Goal: Book appointment/travel/reservation

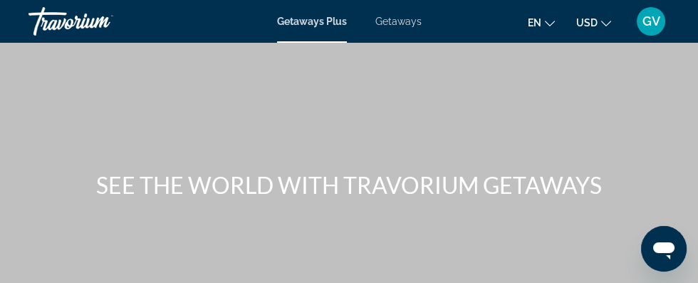
click at [408, 18] on span "Getaways" at bounding box center [399, 21] width 46 height 11
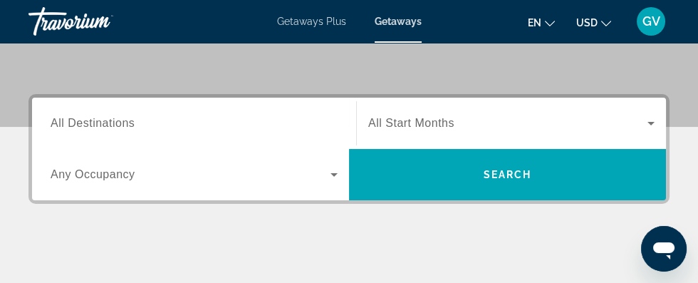
scroll to position [215, 0]
click at [132, 103] on div "Search widget" at bounding box center [194, 123] width 287 height 41
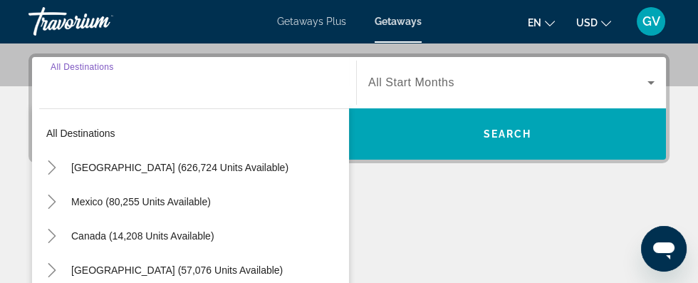
scroll to position [263, 0]
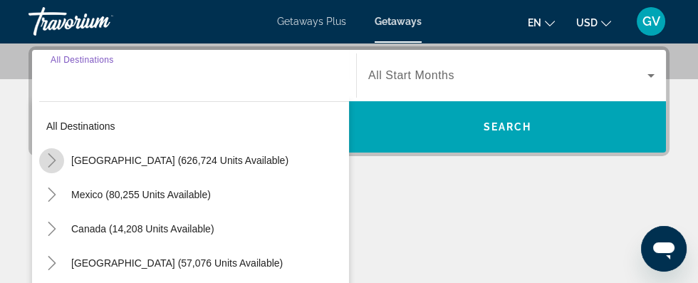
click at [61, 149] on mat-icon "Toggle United States (626,724 units available)" at bounding box center [51, 160] width 25 height 25
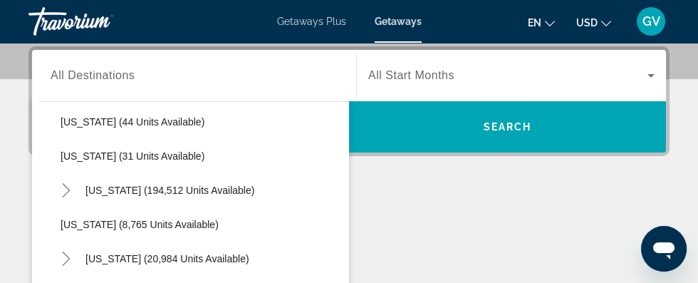
scroll to position [220, 0]
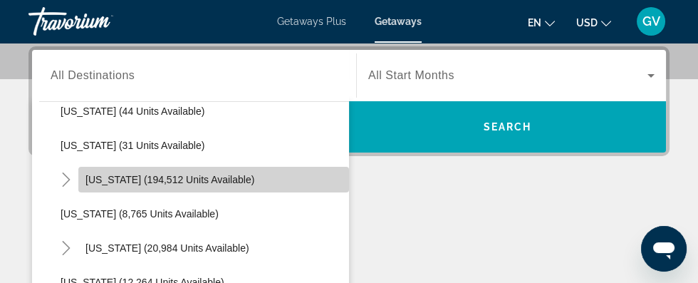
click at [192, 167] on span "Search widget" at bounding box center [213, 180] width 271 height 34
type input "**********"
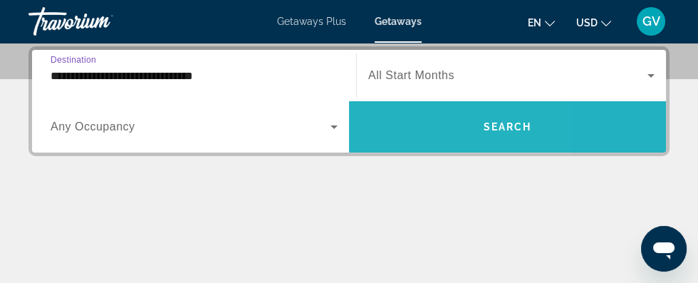
click at [354, 118] on span "Search widget" at bounding box center [507, 127] width 317 height 34
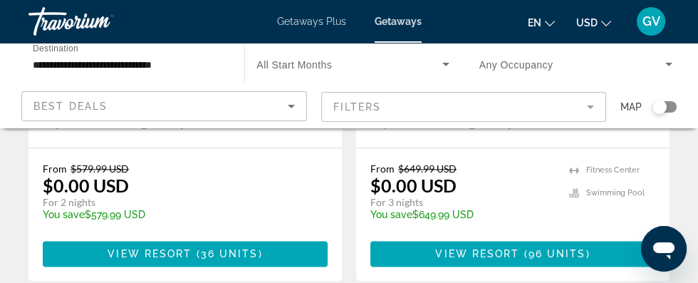
scroll to position [2976, 0]
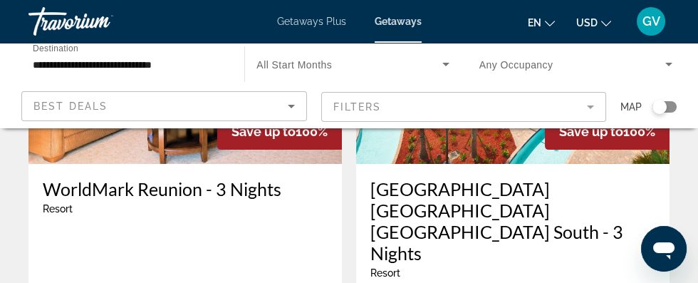
scroll to position [769, 0]
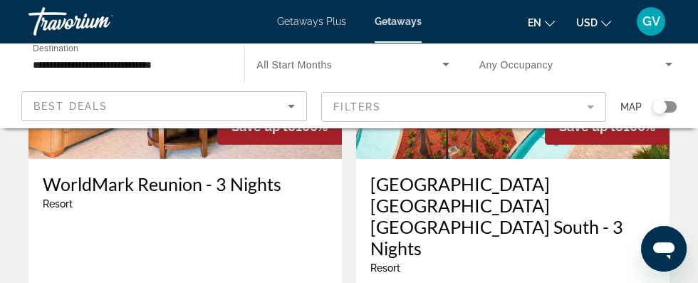
click at [450, 59] on icon "Search widget" at bounding box center [446, 64] width 17 height 17
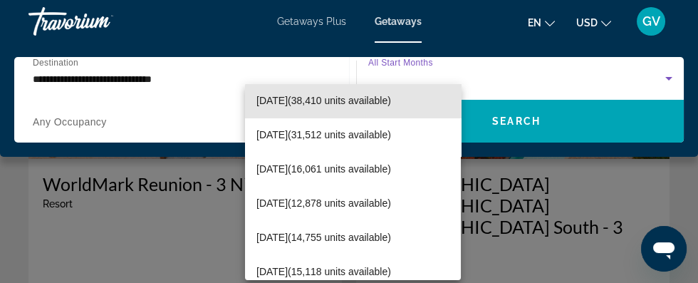
scroll to position [110, 0]
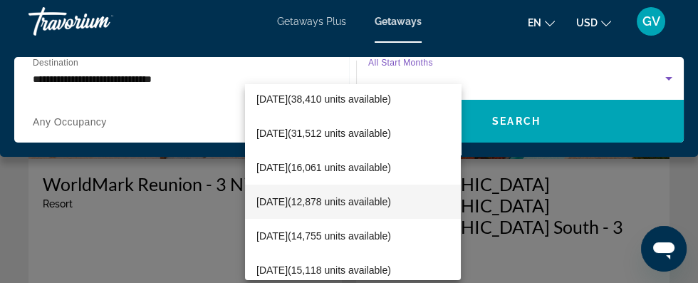
click at [388, 197] on span "[DATE] (12,878 units available)" at bounding box center [324, 201] width 135 height 17
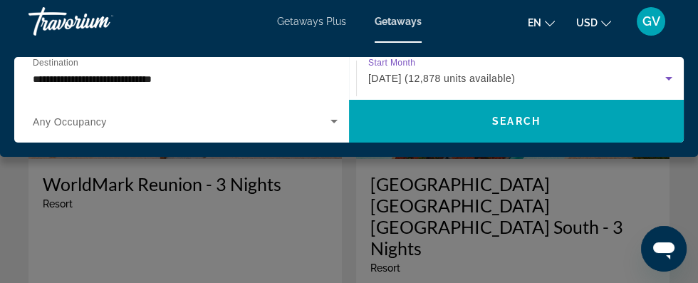
click at [121, 76] on input "**********" at bounding box center [182, 79] width 298 height 17
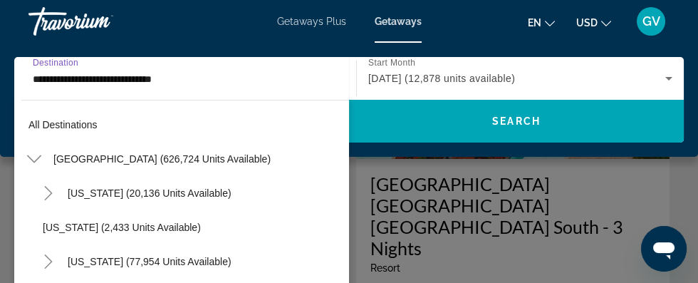
scroll to position [187, 0]
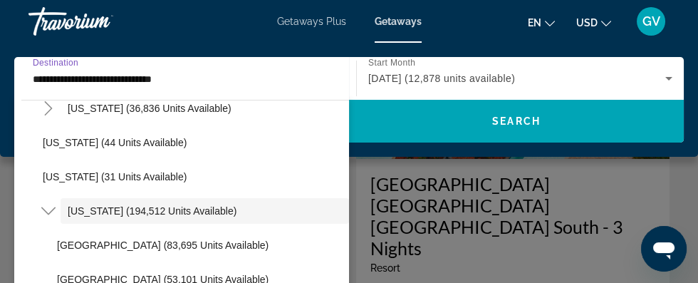
click at [51, 73] on input "**********" at bounding box center [182, 79] width 298 height 17
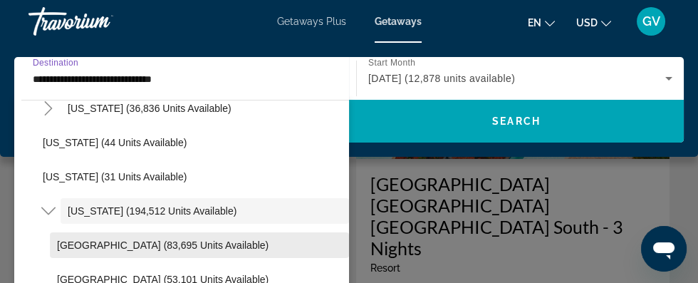
click at [132, 242] on span "[GEOGRAPHIC_DATA] (83,695 units available)" at bounding box center [163, 244] width 212 height 11
type input "**********"
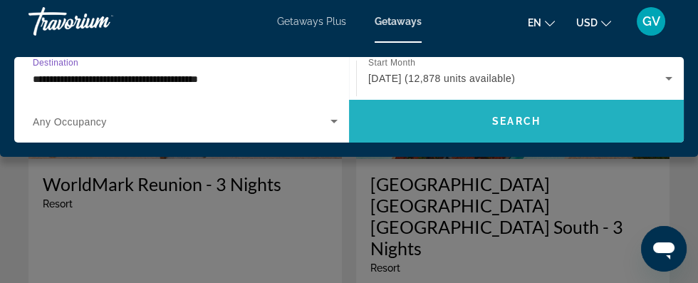
click at [517, 113] on span "Search widget" at bounding box center [516, 121] width 335 height 34
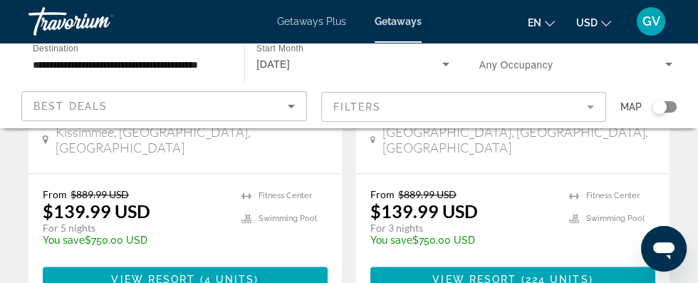
scroll to position [3043, 0]
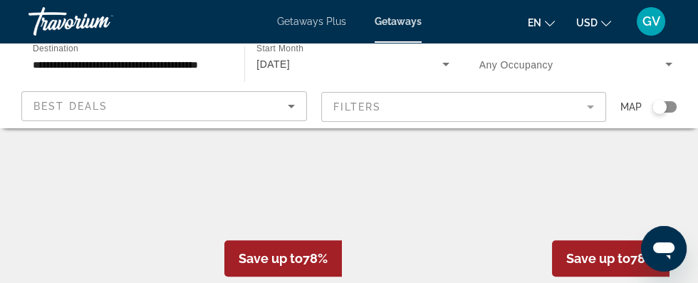
scroll to position [2222, 0]
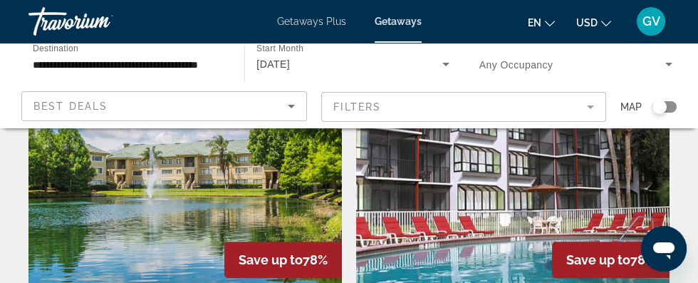
click at [165, 147] on img "Main content" at bounding box center [186, 178] width 314 height 228
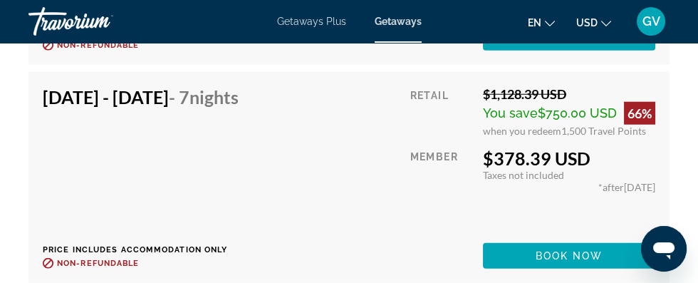
scroll to position [5550, 0]
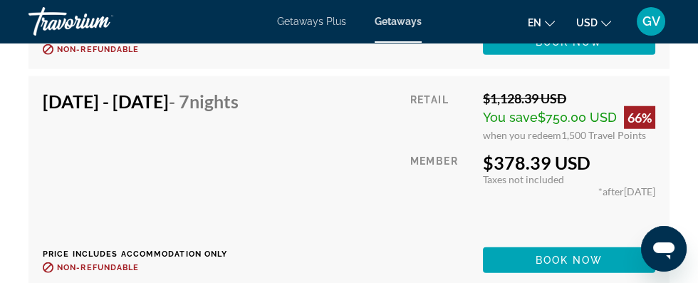
click at [314, 18] on span "Getaways Plus" at bounding box center [311, 21] width 69 height 11
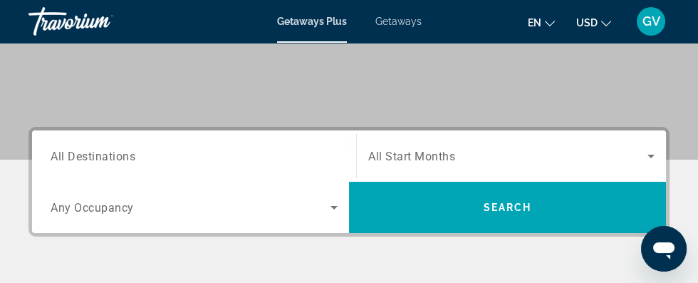
scroll to position [185, 0]
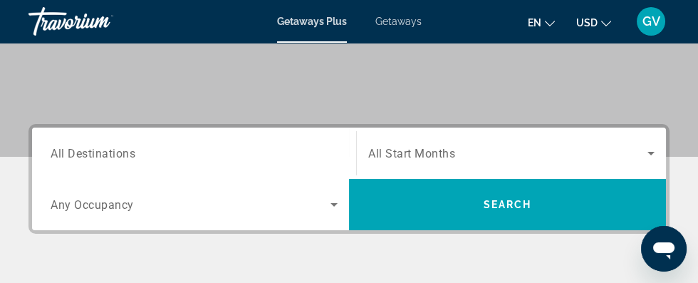
click at [306, 153] on input "Destination All Destinations" at bounding box center [194, 153] width 287 height 17
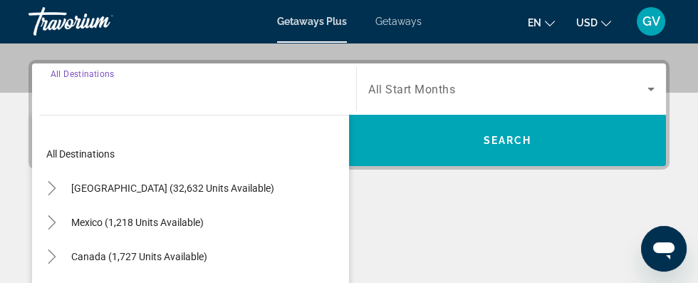
scroll to position [248, 0]
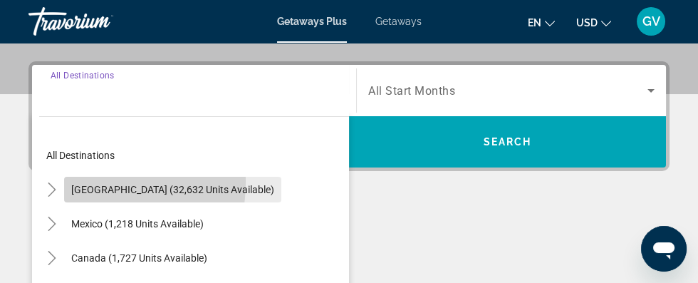
click at [76, 181] on span "Search widget" at bounding box center [172, 189] width 217 height 34
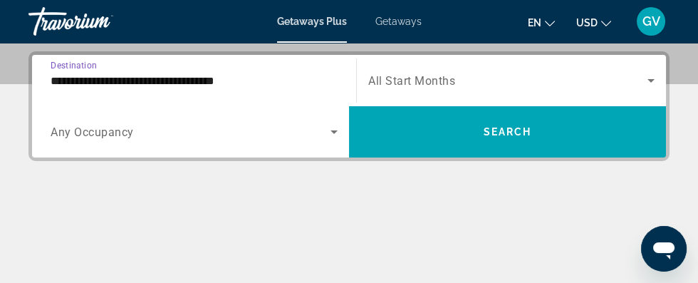
scroll to position [263, 0]
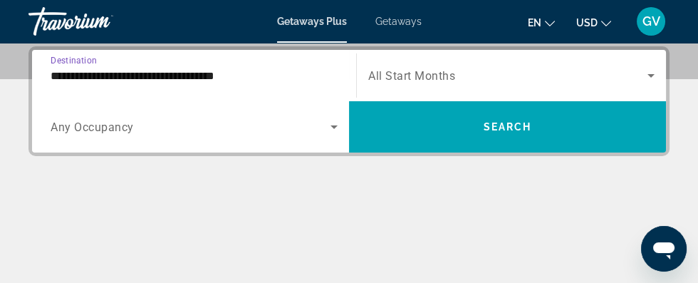
click at [127, 77] on input "**********" at bounding box center [194, 76] width 287 height 17
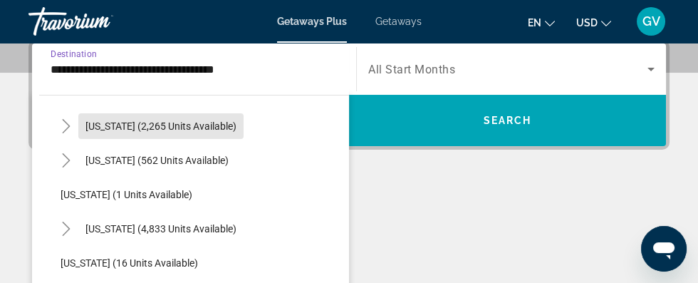
scroll to position [146, 0]
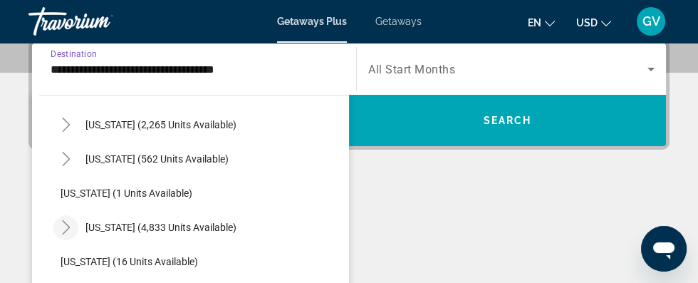
click at [70, 229] on icon "Toggle Florida (4,833 units available)" at bounding box center [66, 227] width 14 height 14
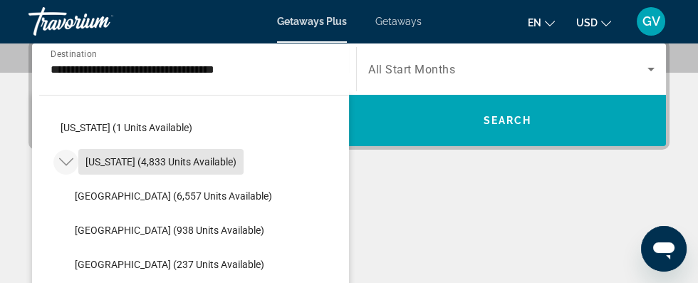
scroll to position [213, 0]
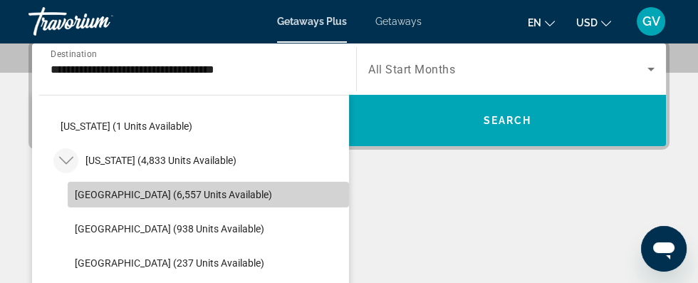
click at [167, 197] on span "[GEOGRAPHIC_DATA] (6,557 units available)" at bounding box center [173, 194] width 197 height 11
type input "**********"
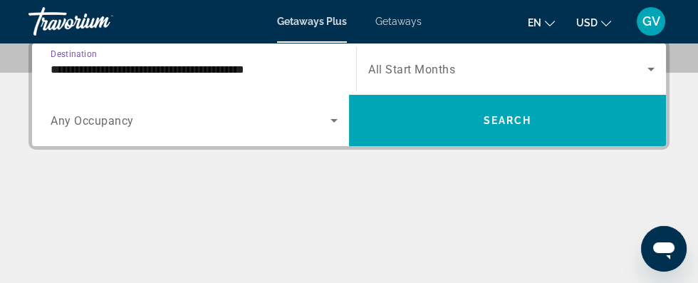
scroll to position [263, 0]
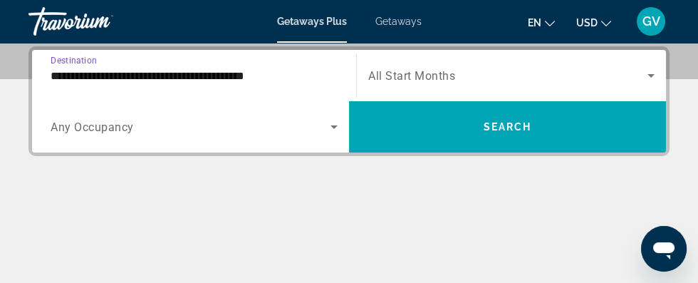
click at [583, 71] on span "Search widget" at bounding box center [507, 75] width 279 height 17
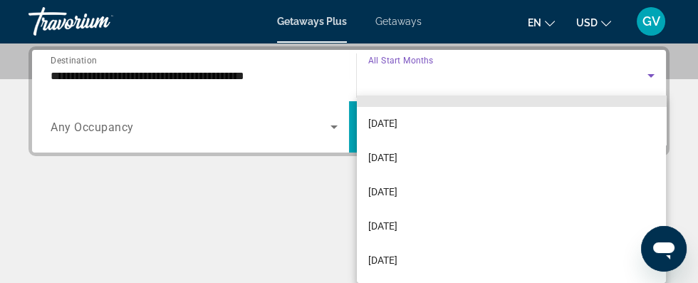
scroll to position [141, 0]
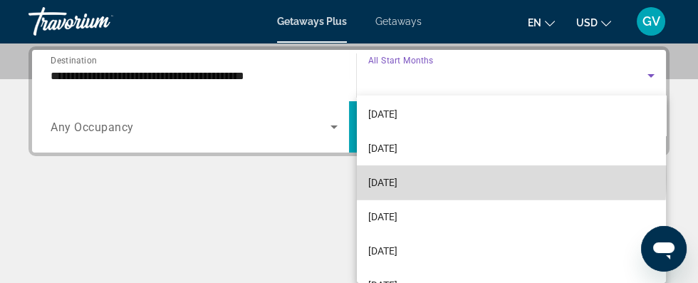
click at [398, 176] on span "[DATE]" at bounding box center [382, 182] width 29 height 17
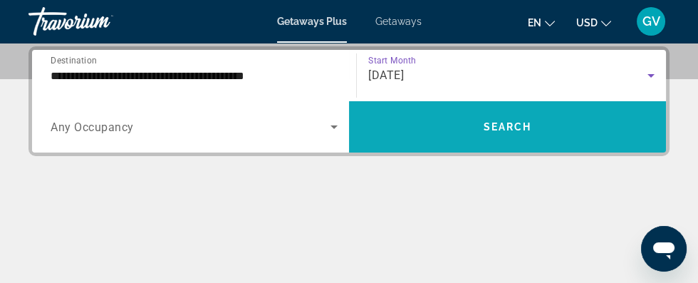
click at [543, 129] on span "Search widget" at bounding box center [507, 127] width 317 height 34
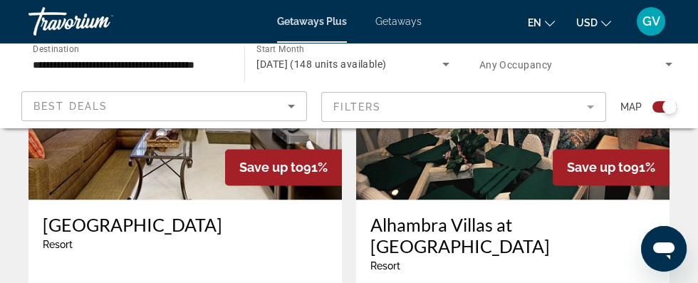
scroll to position [3136, 0]
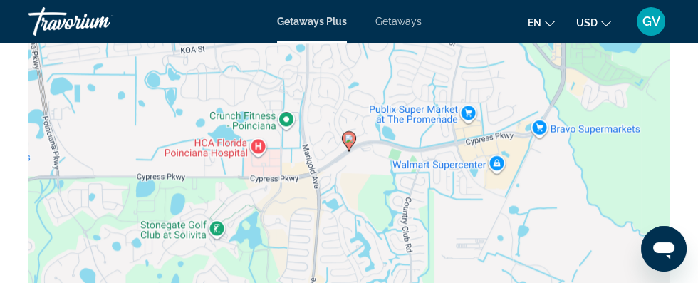
scroll to position [2776, 0]
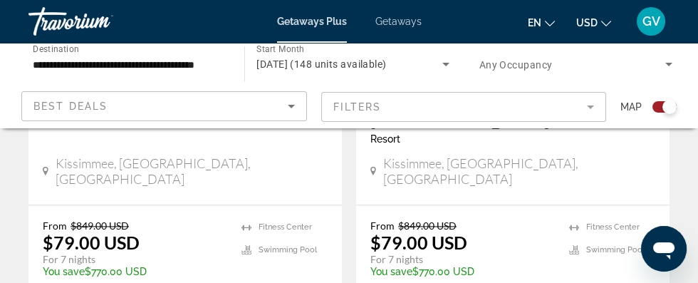
scroll to position [3257, 0]
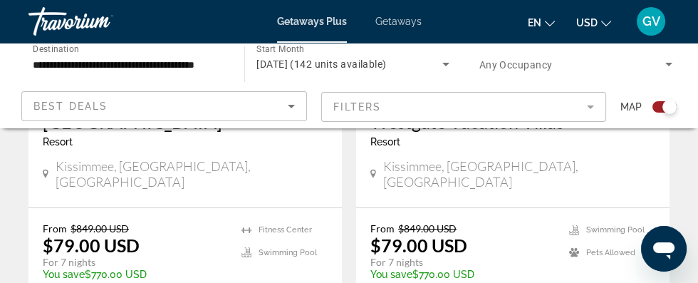
scroll to position [608, 0]
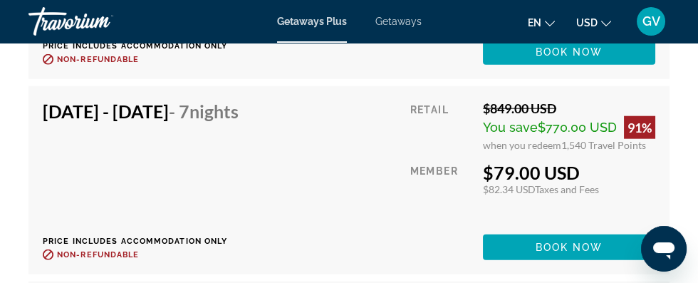
scroll to position [5177, 0]
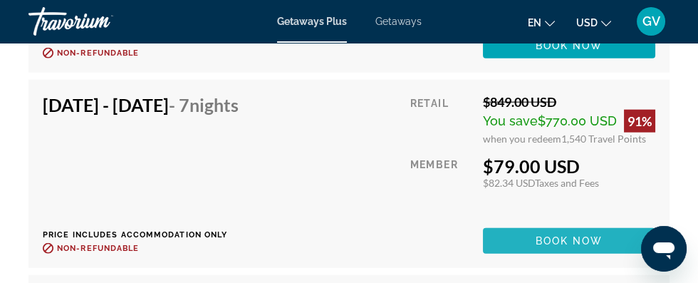
click at [569, 237] on span "Book now" at bounding box center [570, 240] width 68 height 11
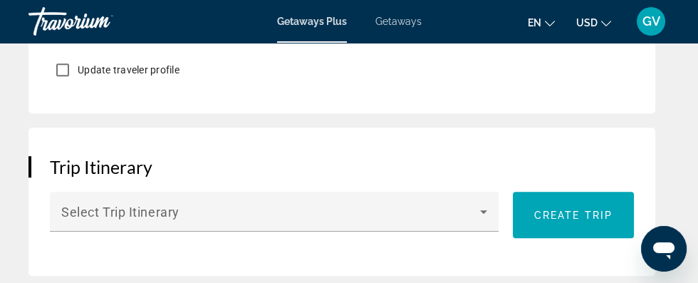
scroll to position [1157, 0]
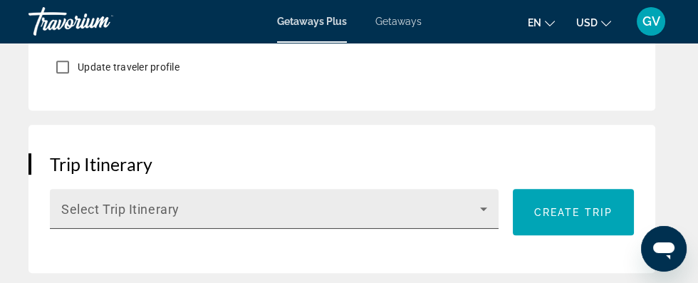
click at [489, 206] on icon "Main content" at bounding box center [483, 208] width 17 height 17
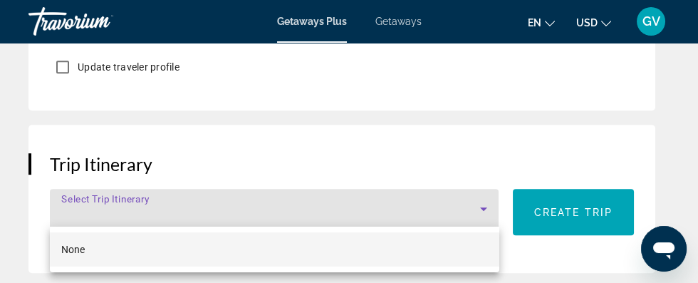
click at [493, 145] on div at bounding box center [349, 141] width 698 height 283
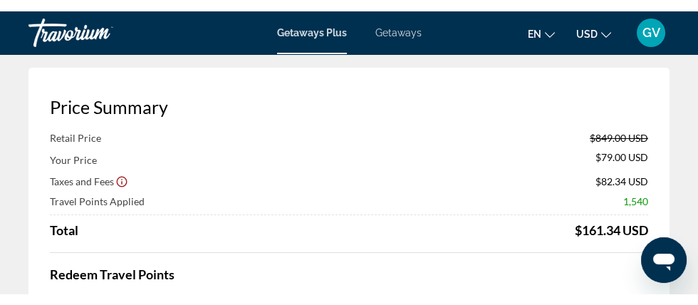
scroll to position [0, 0]
